Goal: Task Accomplishment & Management: Manage account settings

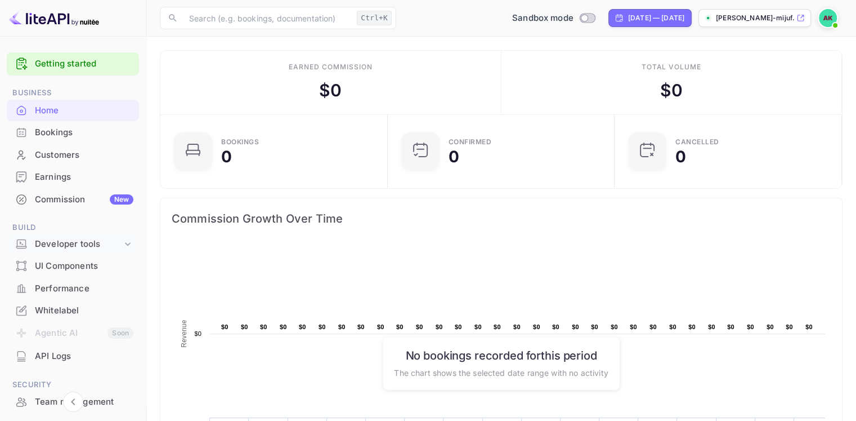
scroll to position [175, 212]
click at [50, 243] on div "Developer tools" at bounding box center [78, 244] width 87 height 13
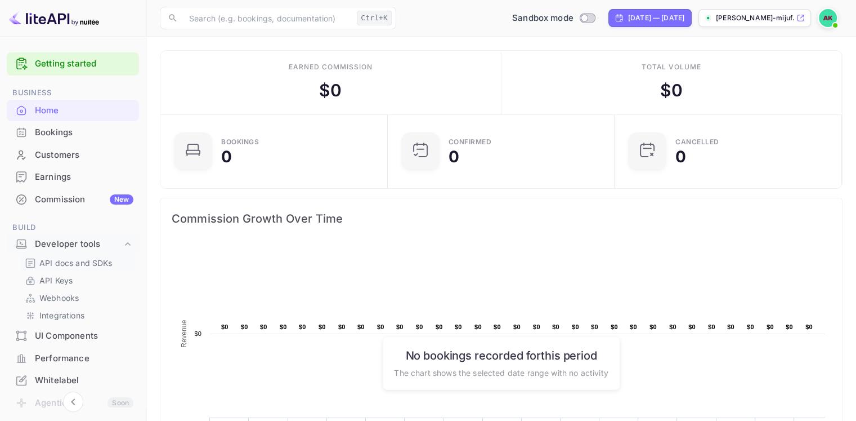
scroll to position [0, 0]
click at [59, 281] on p "API Keys" at bounding box center [55, 280] width 33 height 12
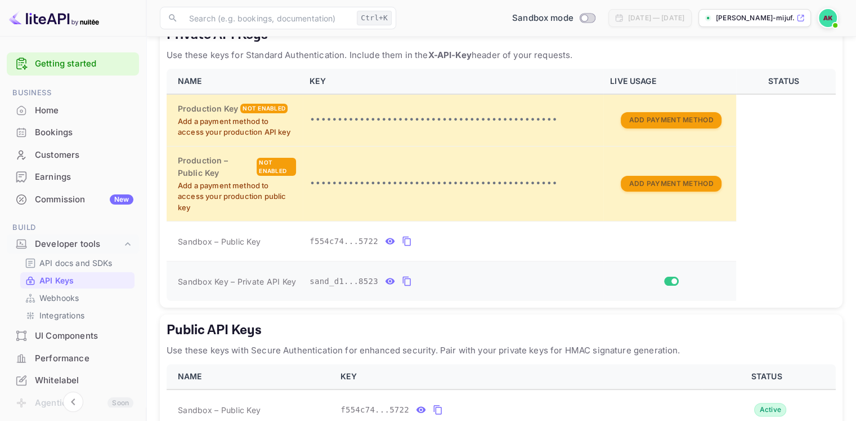
scroll to position [288, 0]
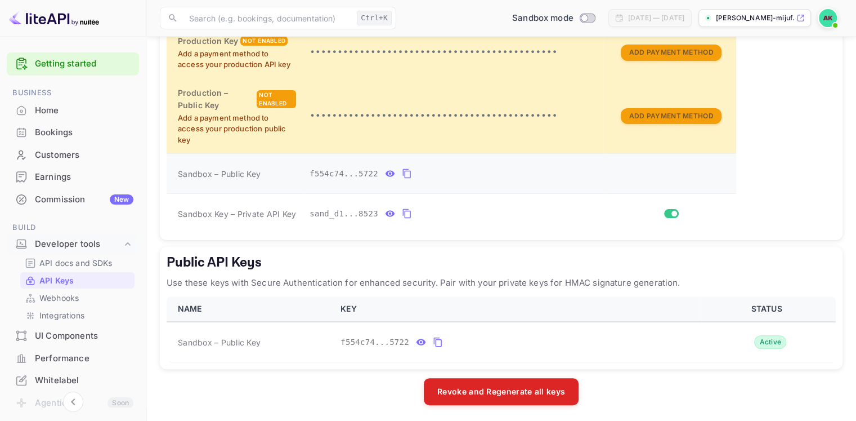
click at [386, 172] on icon "private api keys table" at bounding box center [391, 174] width 10 height 6
click at [386, 212] on icon "private api keys table" at bounding box center [391, 214] width 10 height 6
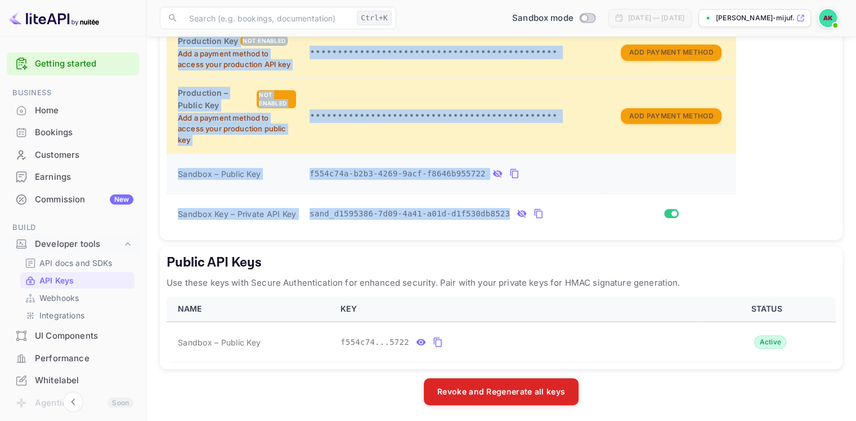
drag, startPoint x: 570, startPoint y: 223, endPoint x: 165, endPoint y: 164, distance: 409.7
click at [165, 164] on div "Private API Keys Use these keys for Standard Authentication. Include them in th…" at bounding box center [501, 96] width 683 height 288
copy table "NAME KEY LIVE USAGE STATUS Production Key Not enabled Add a payment method to a…"
click at [163, 183] on div "Private API Keys Use these keys for Standard Authentication. Include them in th…" at bounding box center [501, 96] width 683 height 288
drag, startPoint x: 167, startPoint y: 172, endPoint x: 515, endPoint y: 217, distance: 351.4
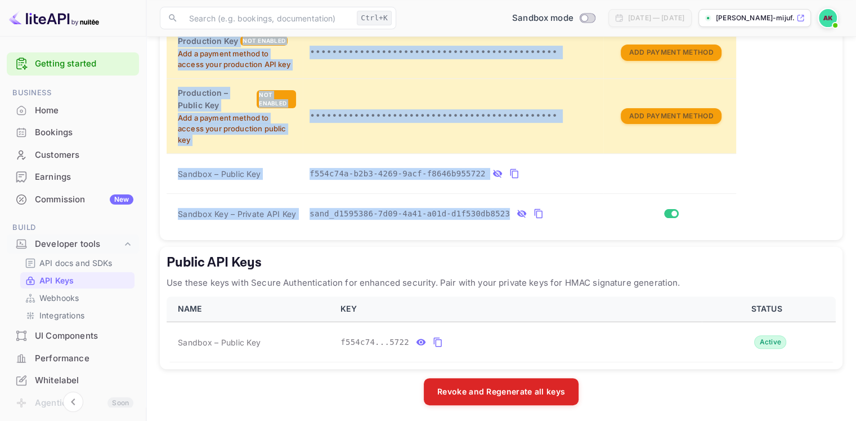
click at [515, 217] on div "Private API Keys Use these keys for Standard Authentication. Include them in th…" at bounding box center [501, 96] width 683 height 288
click at [534, 210] on icon "private api keys table" at bounding box center [539, 214] width 10 height 14
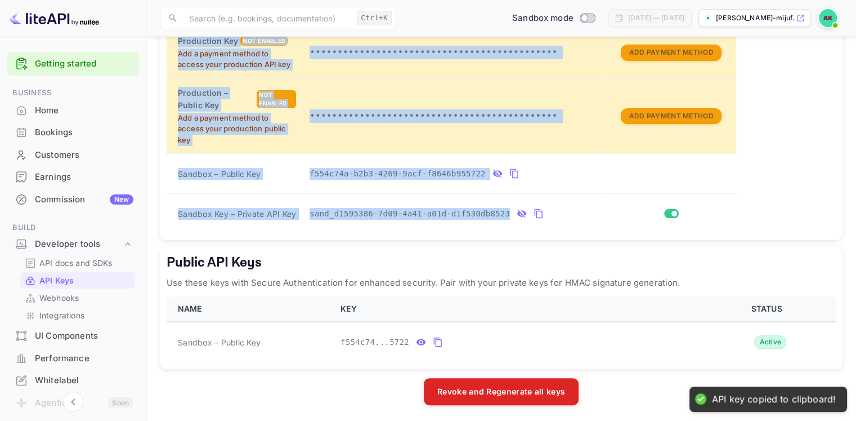
click at [534, 212] on div "sand_d1595386-7d09-4a41-a01d-d1f530db8523" at bounding box center [453, 213] width 287 height 18
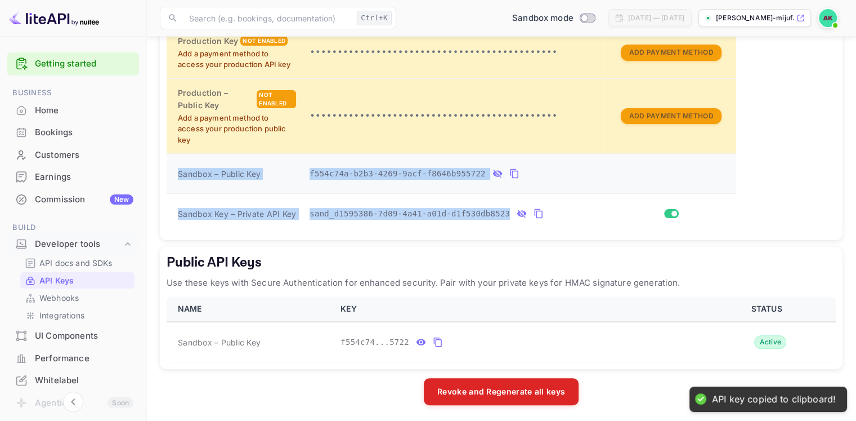
drag, startPoint x: 534, startPoint y: 212, endPoint x: 181, endPoint y: 172, distance: 354.7
click at [181, 172] on tbody "Production Key Not enabled Add a payment method to access your production API k…" at bounding box center [501, 129] width 669 height 207
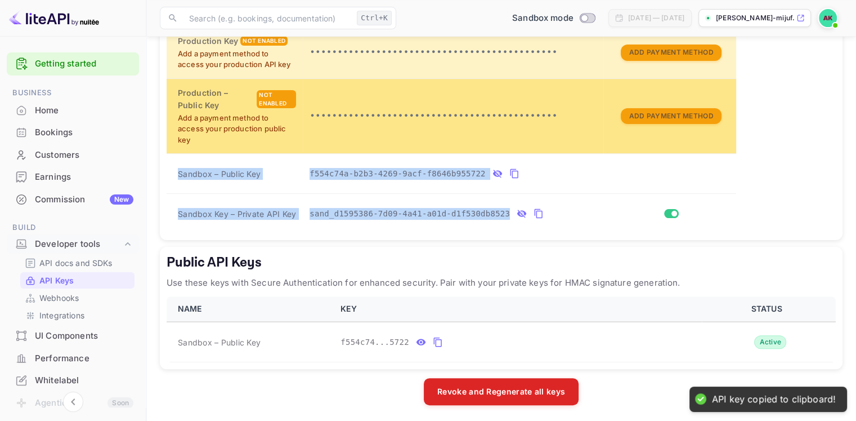
copy tbody "Sandbox – Public Key f554c74a-b2b3-4269-9acf-f8646b955722 Sandbox Key – Private…"
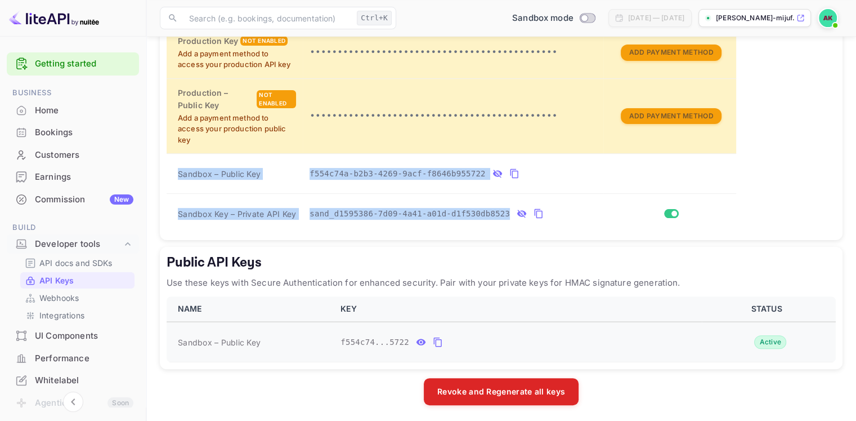
click at [417, 342] on icon "public api keys table" at bounding box center [422, 342] width 10 height 6
click at [554, 185] on td "f554c74a-b2b3-4269-9acf-f8646b955722" at bounding box center [453, 174] width 301 height 40
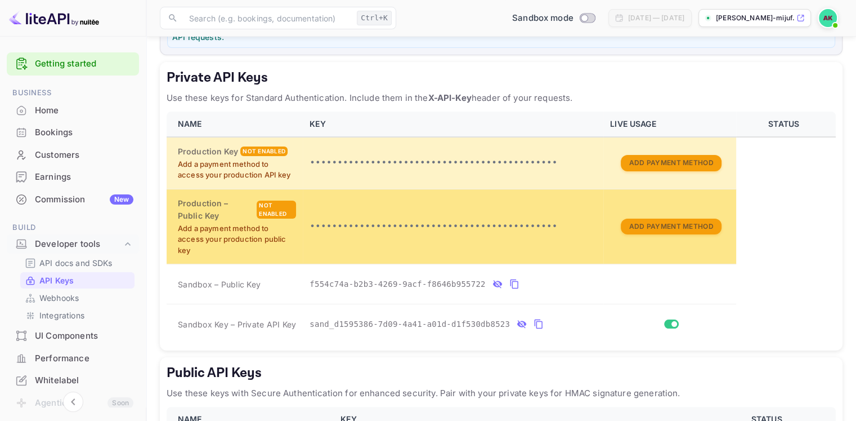
scroll to position [176, 0]
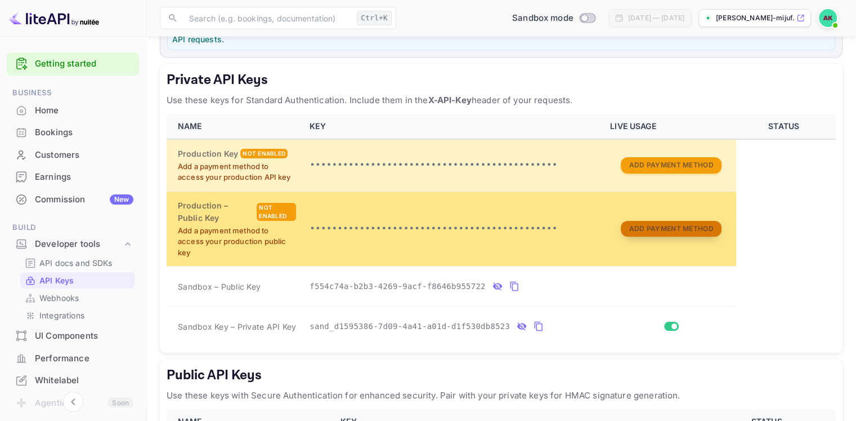
click at [628, 226] on button "Add Payment Method" at bounding box center [671, 229] width 100 height 16
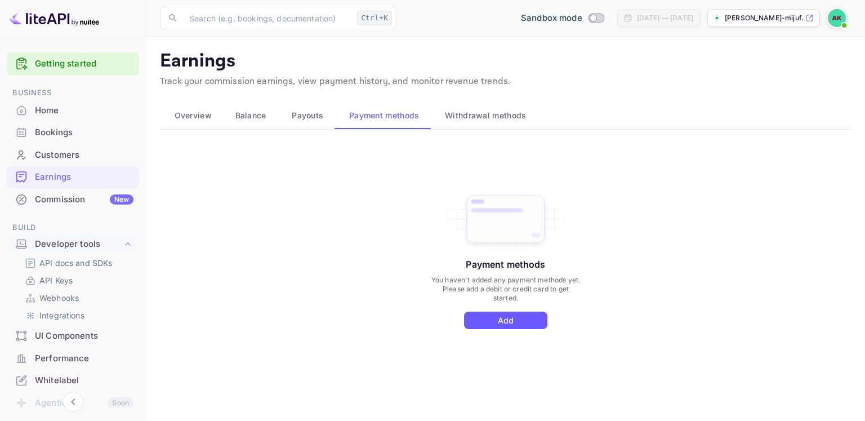
click at [484, 316] on button "Add" at bounding box center [505, 319] width 83 height 17
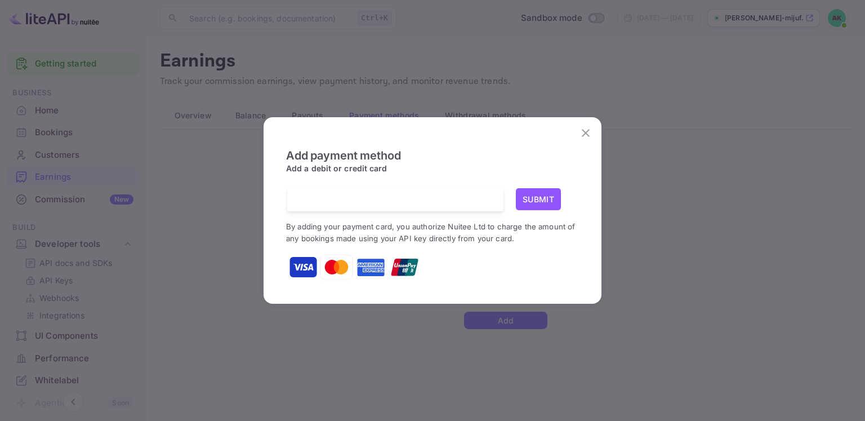
click at [331, 188] on div at bounding box center [400, 199] width 208 height 23
click at [431, 194] on iframe at bounding box center [395, 199] width 199 height 11
click at [533, 199] on button "Submit" at bounding box center [538, 199] width 45 height 22
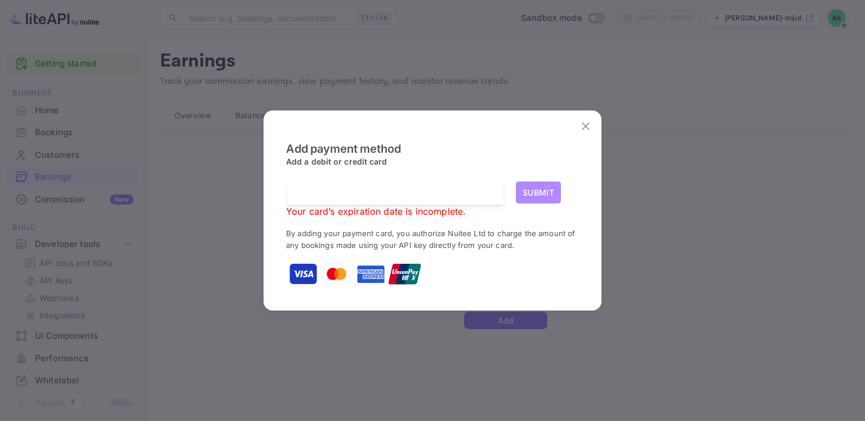
click at [530, 190] on button "Submit" at bounding box center [538, 192] width 45 height 22
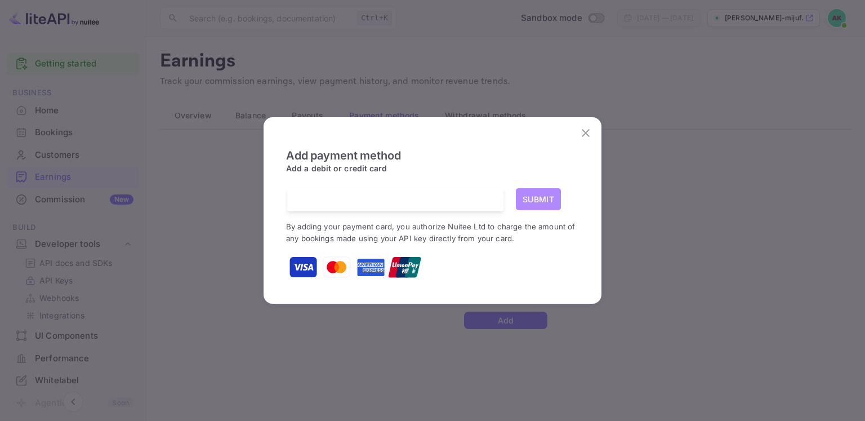
click at [520, 196] on button "Submit" at bounding box center [538, 199] width 45 height 22
click at [527, 203] on button "Submit" at bounding box center [538, 199] width 45 height 22
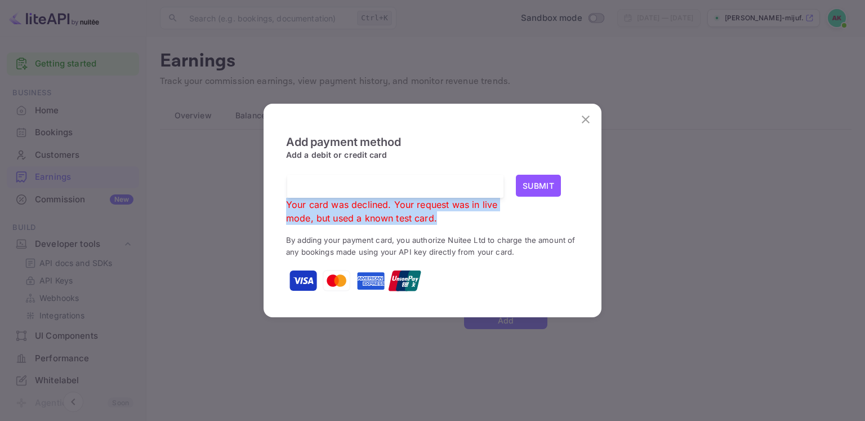
drag, startPoint x: 444, startPoint y: 217, endPoint x: 293, endPoint y: 180, distance: 155.3
click at [293, 180] on div "Your card was declined. Your request was in live mode, but used a known test ca…" at bounding box center [395, 200] width 218 height 50
copy div "Your card was declined. Your request was in live mode, but used a known test ca…"
